Goal: Task Accomplishment & Management: Use online tool/utility

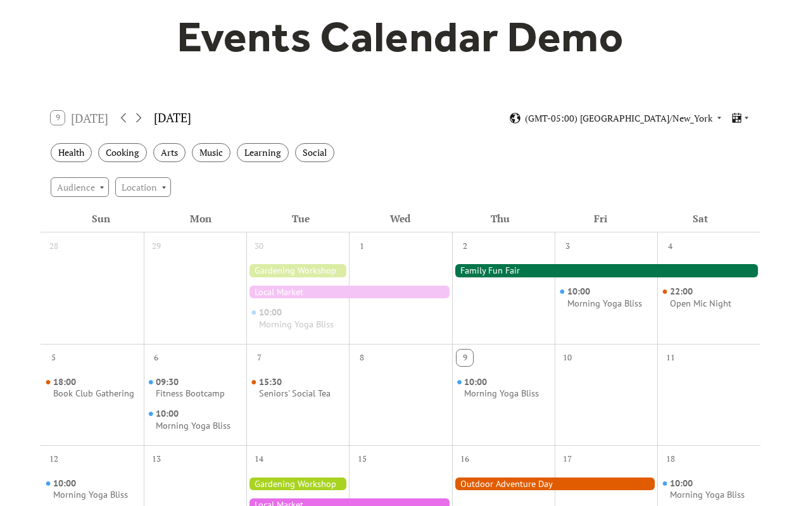
scroll to position [127, 0]
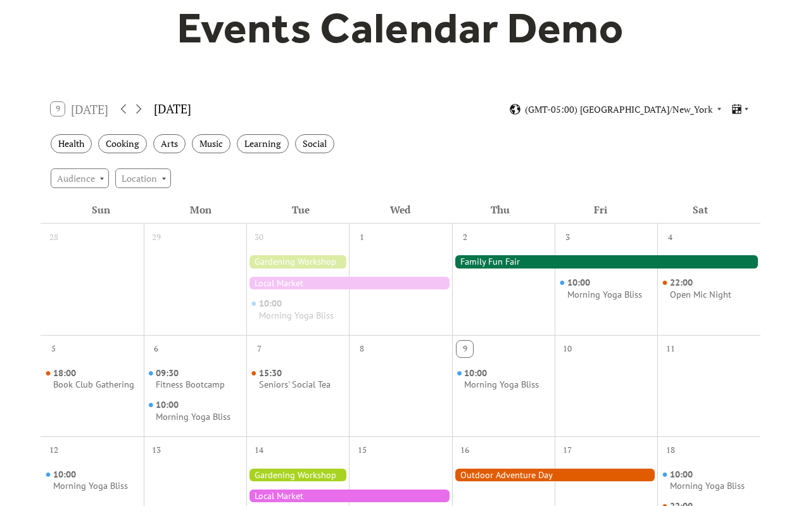
click at [191, 111] on div "[DATE]" at bounding box center [172, 109] width 37 height 18
click at [139, 108] on icon at bounding box center [138, 108] width 15 height 15
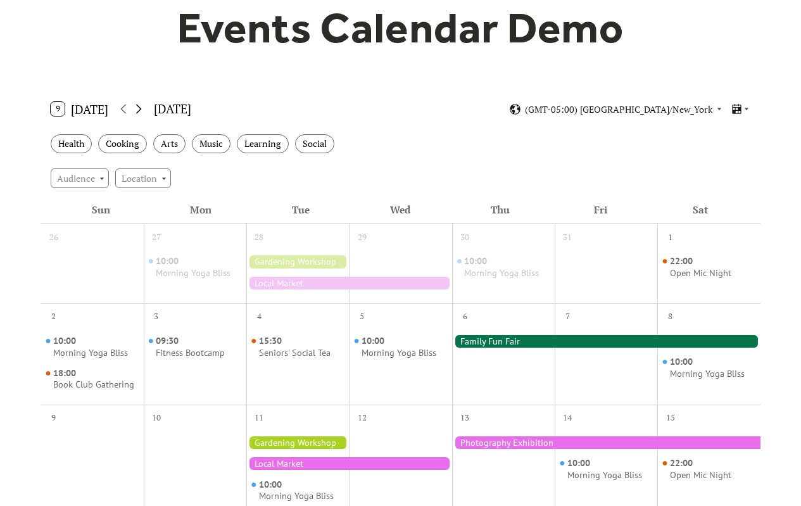
click at [139, 108] on icon at bounding box center [138, 108] width 15 height 15
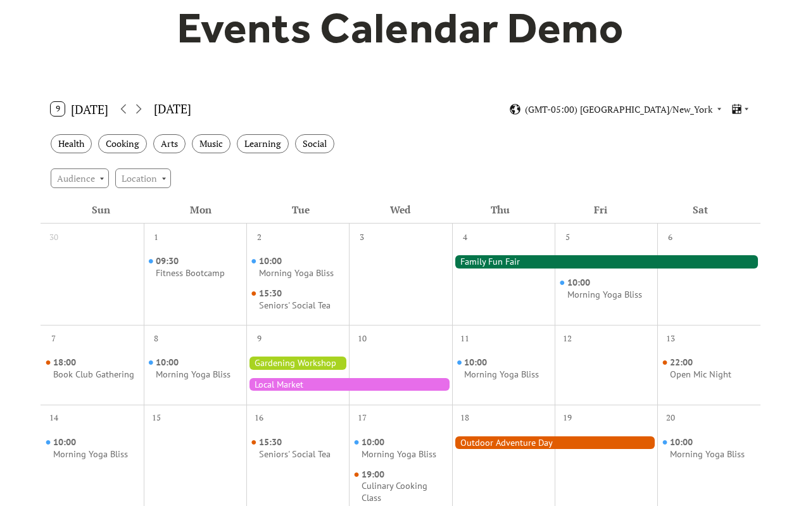
click at [163, 109] on div "[DATE]" at bounding box center [172, 109] width 37 height 18
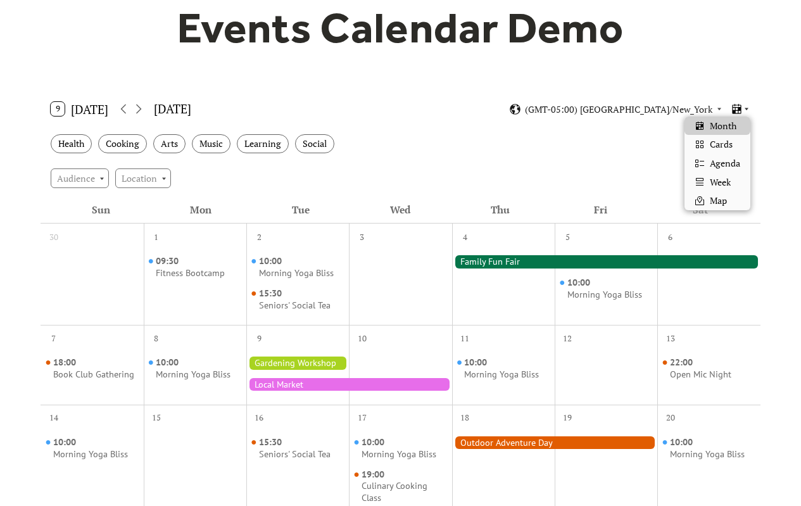
click at [746, 110] on icon at bounding box center [747, 109] width 8 height 8
click at [712, 181] on span "Week" at bounding box center [720, 182] width 21 height 14
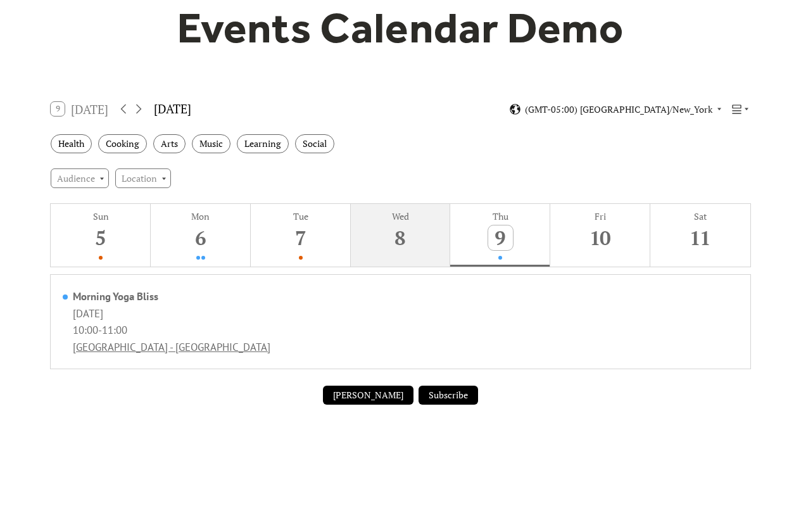
click at [404, 231] on div "8" at bounding box center [400, 238] width 25 height 25
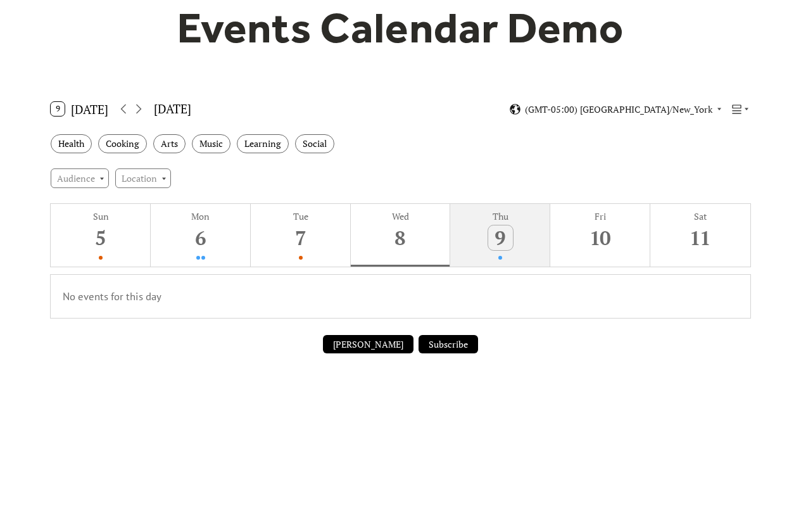
click at [511, 241] on div "9" at bounding box center [500, 238] width 25 height 25
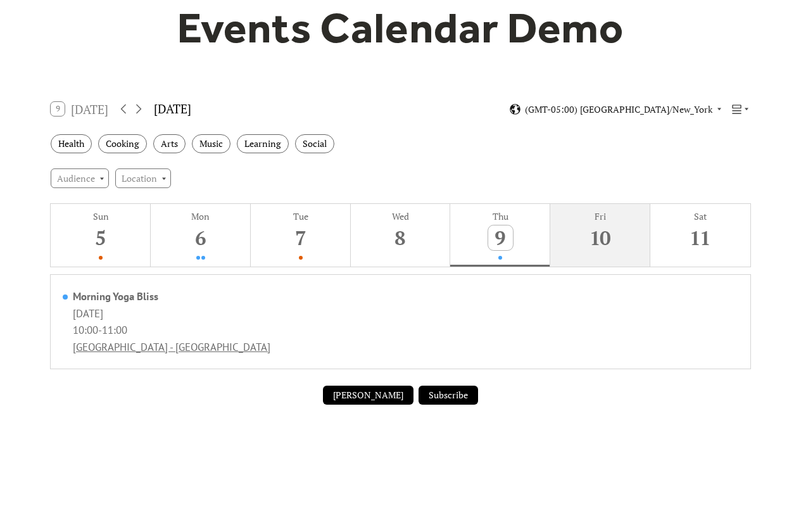
click at [589, 236] on div "10" at bounding box center [600, 238] width 25 height 25
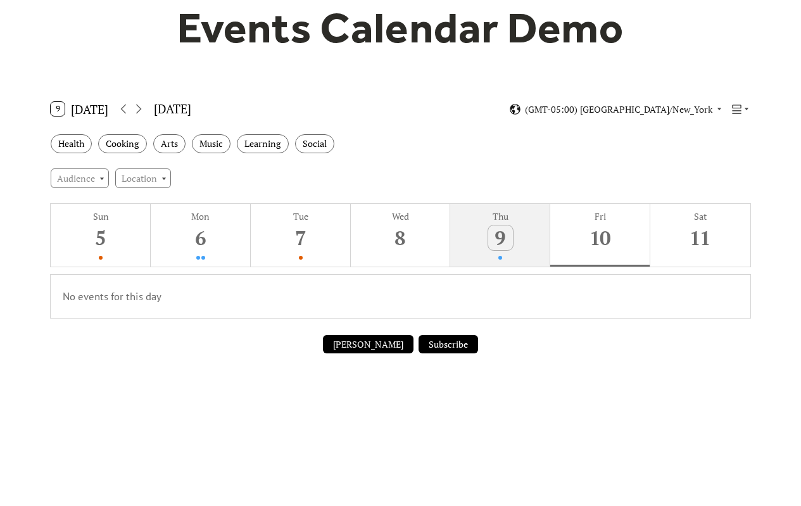
click at [529, 227] on button "Thu 9" at bounding box center [500, 235] width 100 height 63
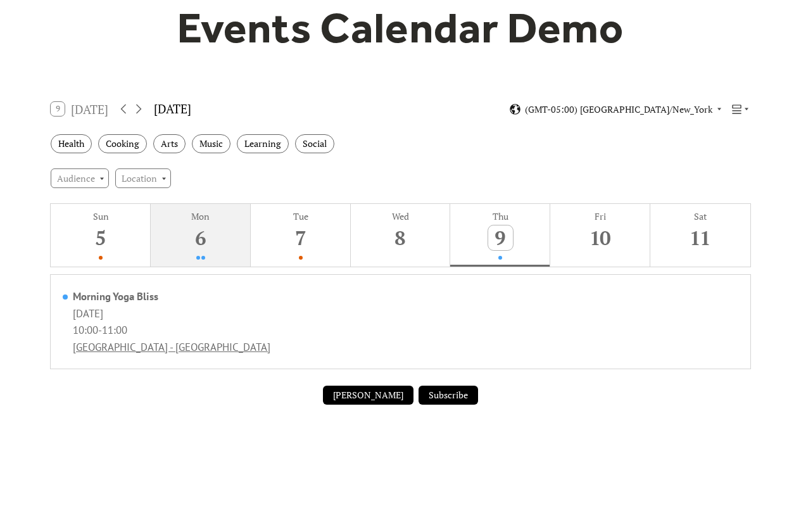
click at [233, 236] on button "Mon 6" at bounding box center [201, 235] width 100 height 63
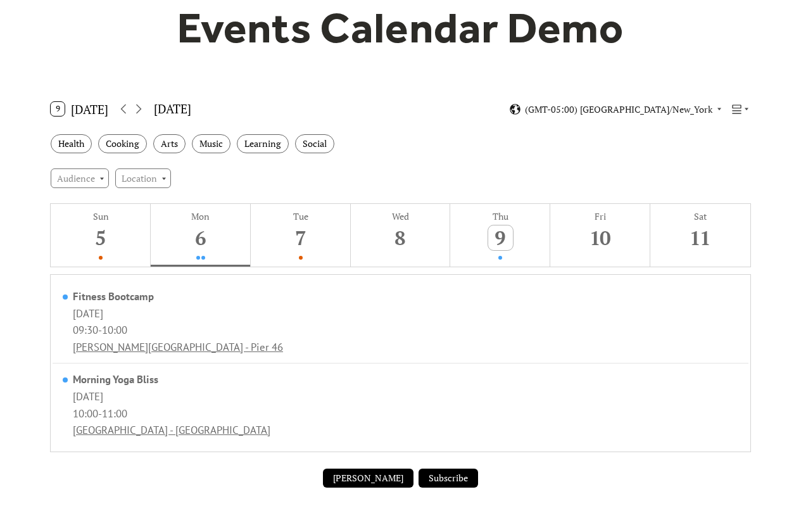
click at [342, 480] on button "[PERSON_NAME]" at bounding box center [368, 478] width 91 height 19
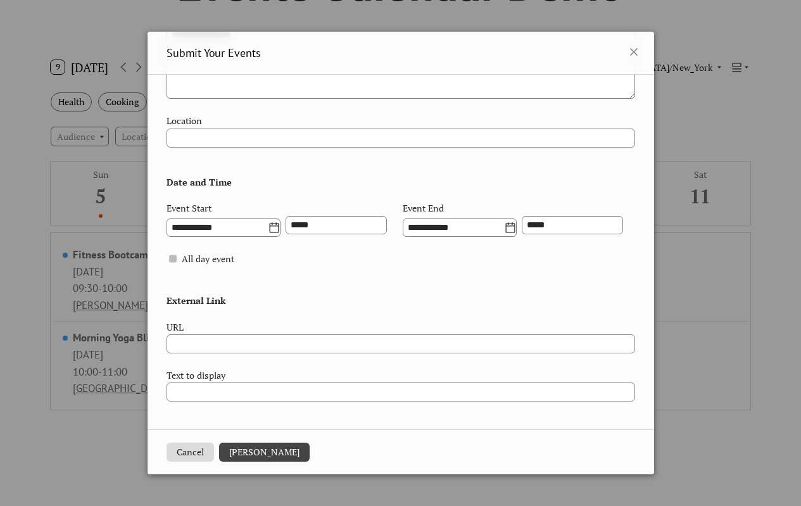
scroll to position [190, 0]
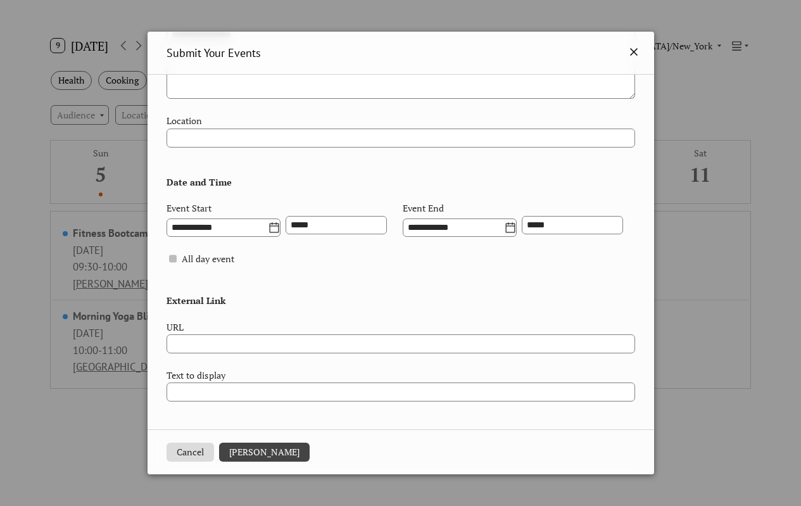
click at [636, 52] on icon at bounding box center [634, 51] width 15 height 15
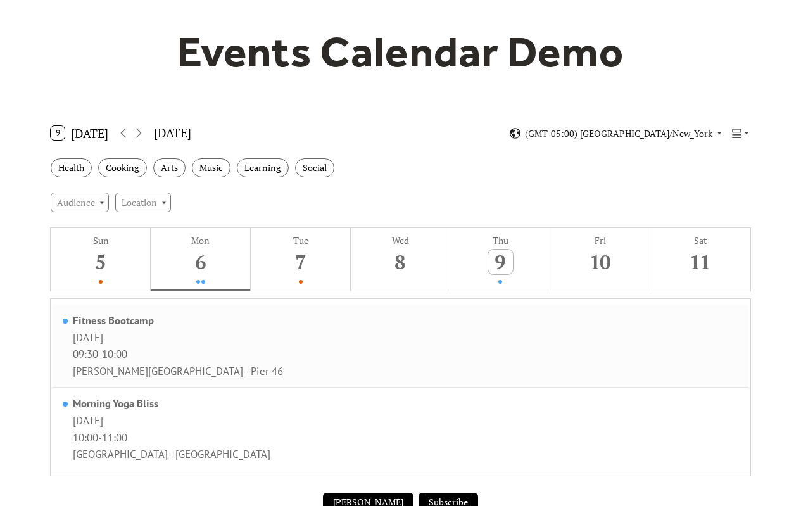
scroll to position [0, 0]
